Goal: Task Accomplishment & Management: Manage account settings

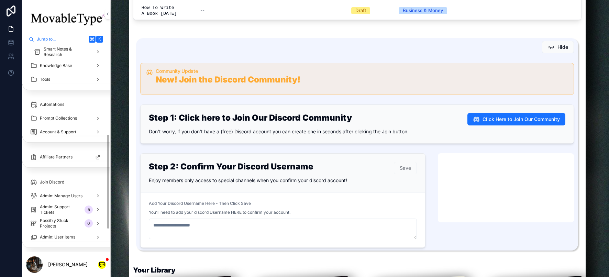
scroll to position [193, 0]
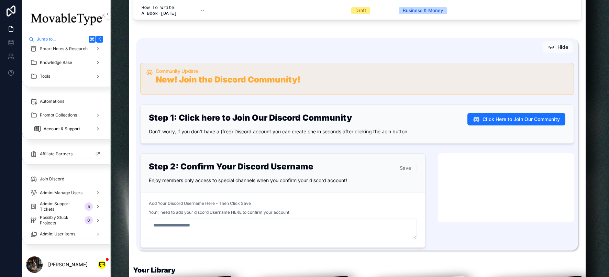
click at [82, 126] on div "Account & Support" at bounding box center [68, 128] width 68 height 11
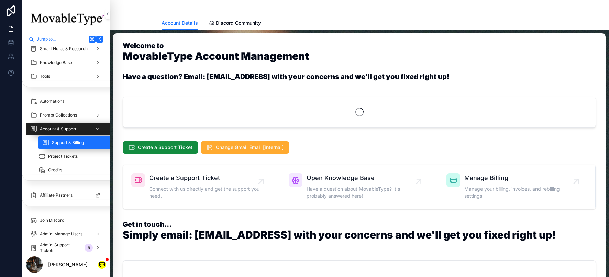
click at [76, 143] on span "Support & Billing" at bounding box center [68, 142] width 32 height 5
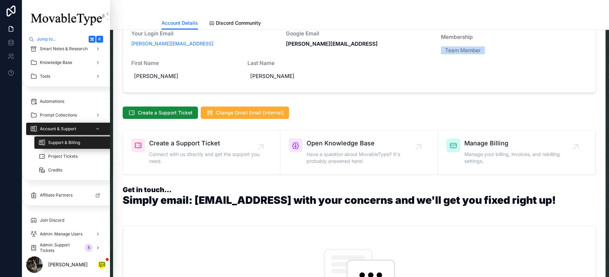
scroll to position [5, 0]
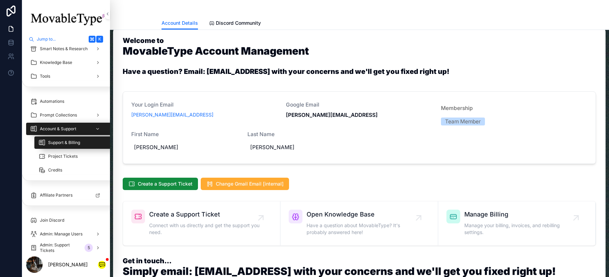
click at [469, 226] on span "Manage your billing, invoices, and rebilling settings." at bounding box center [520, 229] width 112 height 14
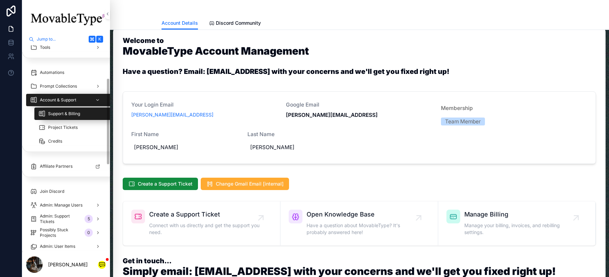
scroll to position [283, 0]
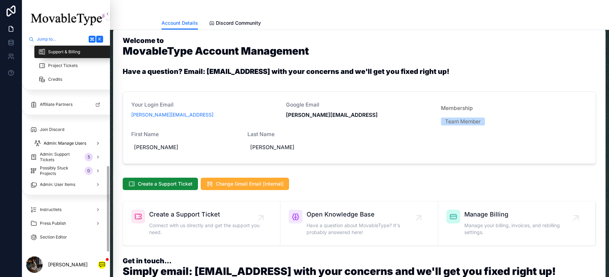
click at [58, 142] on span "Admin: Manage Users" at bounding box center [65, 143] width 43 height 5
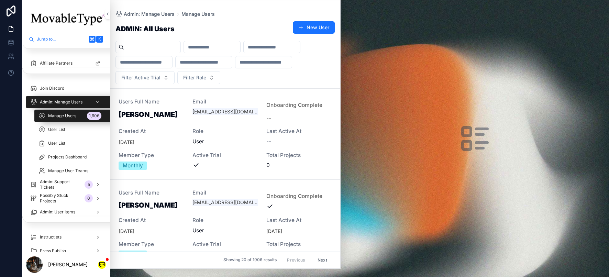
click at [171, 52] on div "scrollable content" at bounding box center [147, 47] width 65 height 12
click at [171, 46] on input "scrollable content" at bounding box center [152, 47] width 56 height 10
paste input "**********"
type input "**********"
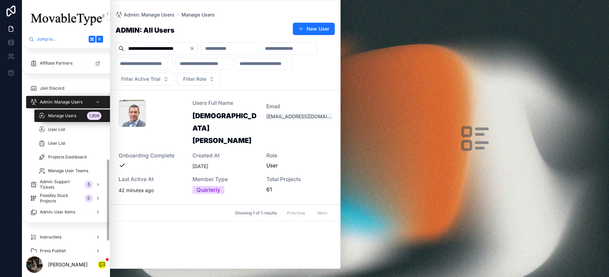
click at [185, 141] on div "[DEMOGRAPHIC_DATA][PERSON_NAME]-headshot .jpeg Users Full Name [DEMOGRAPHIC_DAT…" at bounding box center [225, 147] width 213 height 95
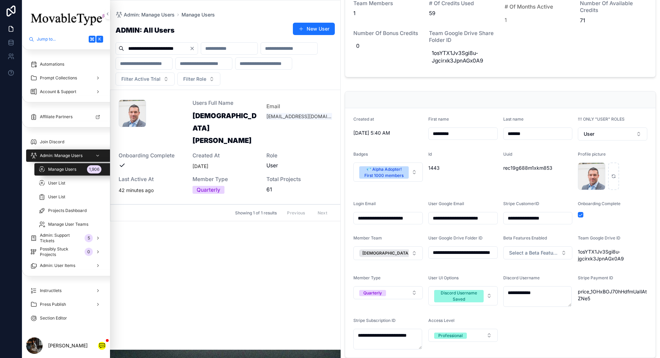
scroll to position [447, 0]
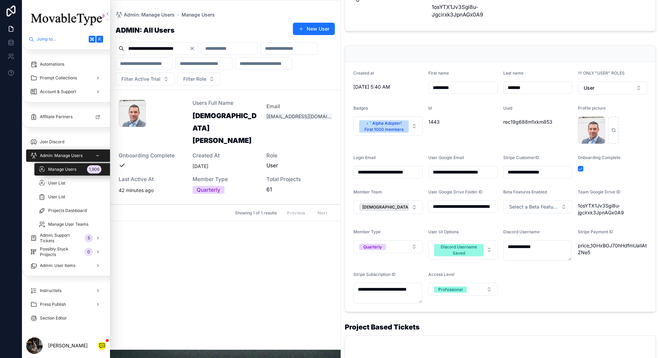
click at [556, 167] on input "**********" at bounding box center [537, 172] width 69 height 10
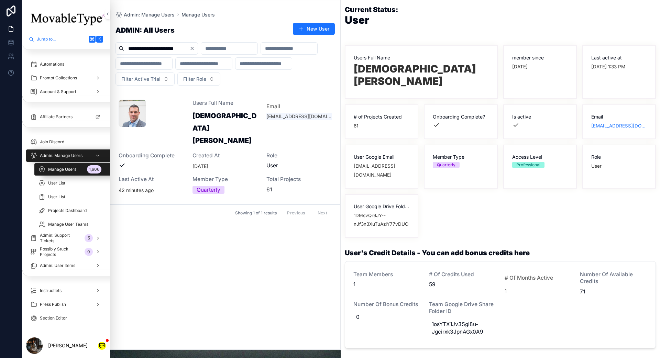
scroll to position [0, 0]
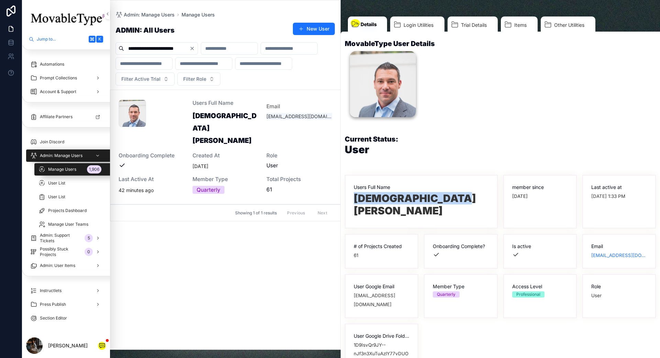
drag, startPoint x: 444, startPoint y: 194, endPoint x: 355, endPoint y: 198, distance: 89.4
click at [355, 198] on h1 "[DEMOGRAPHIC_DATA][PERSON_NAME]" at bounding box center [421, 205] width 135 height 27
copy h1 "[DEMOGRAPHIC_DATA][PERSON_NAME]"
drag, startPoint x: 361, startPoint y: 293, endPoint x: 354, endPoint y: 285, distance: 11.2
click at [354, 277] on span "[EMAIL_ADDRESS][DOMAIN_NAME]" at bounding box center [382, 300] width 56 height 18
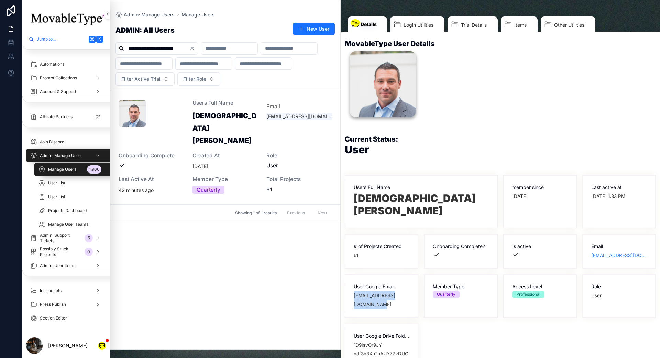
copy span "[EMAIL_ADDRESS][DOMAIN_NAME]"
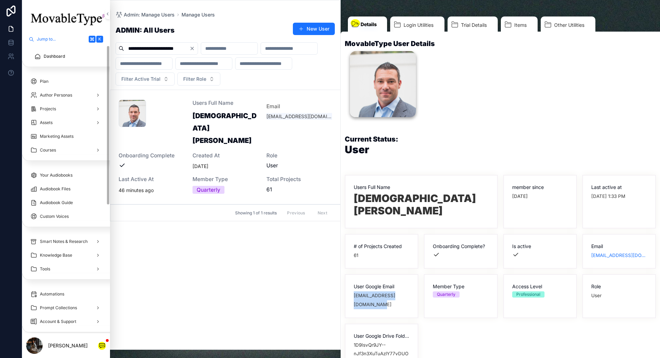
click at [52, 54] on span "Dashboard" at bounding box center [54, 56] width 21 height 5
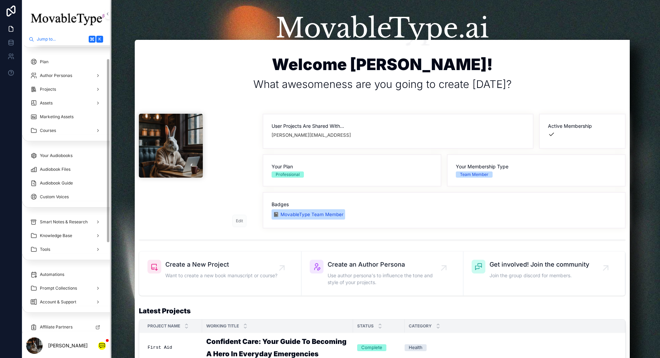
scroll to position [22, 0]
